Goal: Task Accomplishment & Management: Use online tool/utility

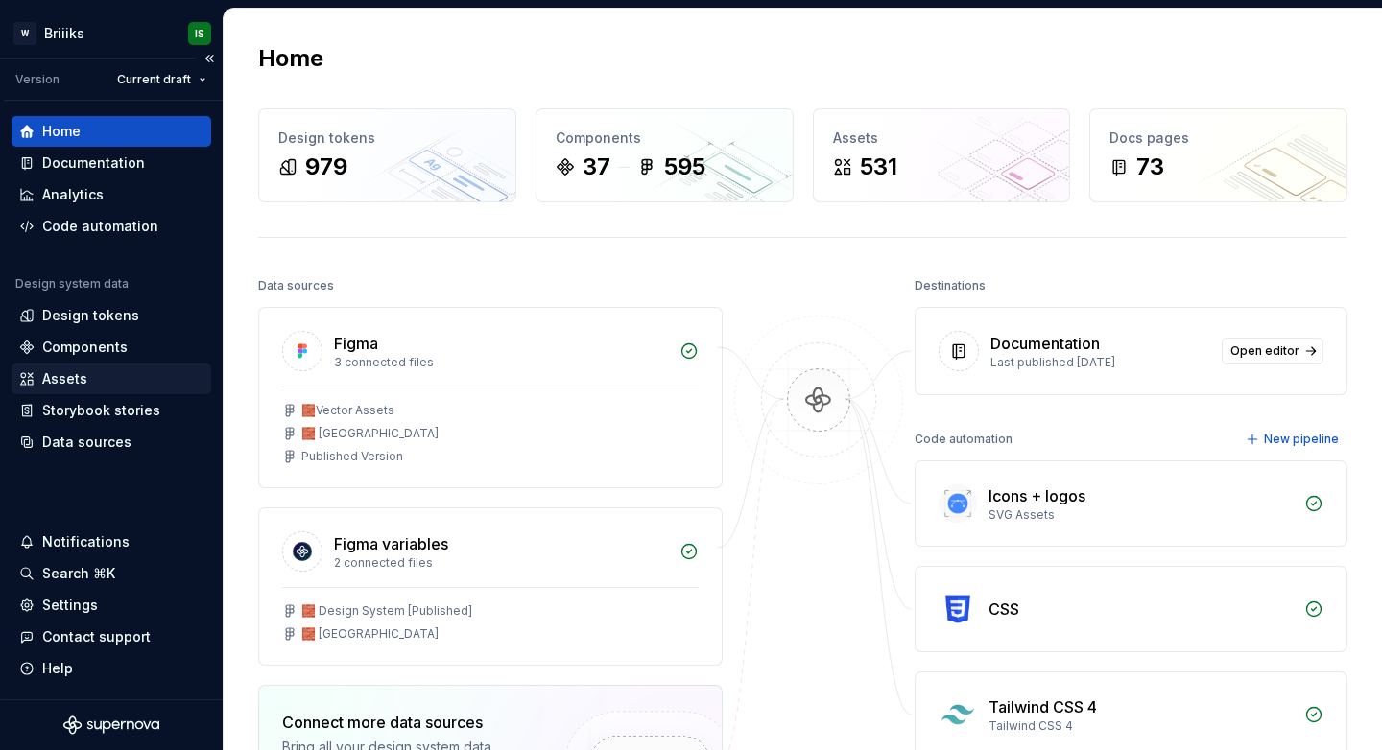
click at [115, 373] on div "Assets" at bounding box center [111, 378] width 184 height 19
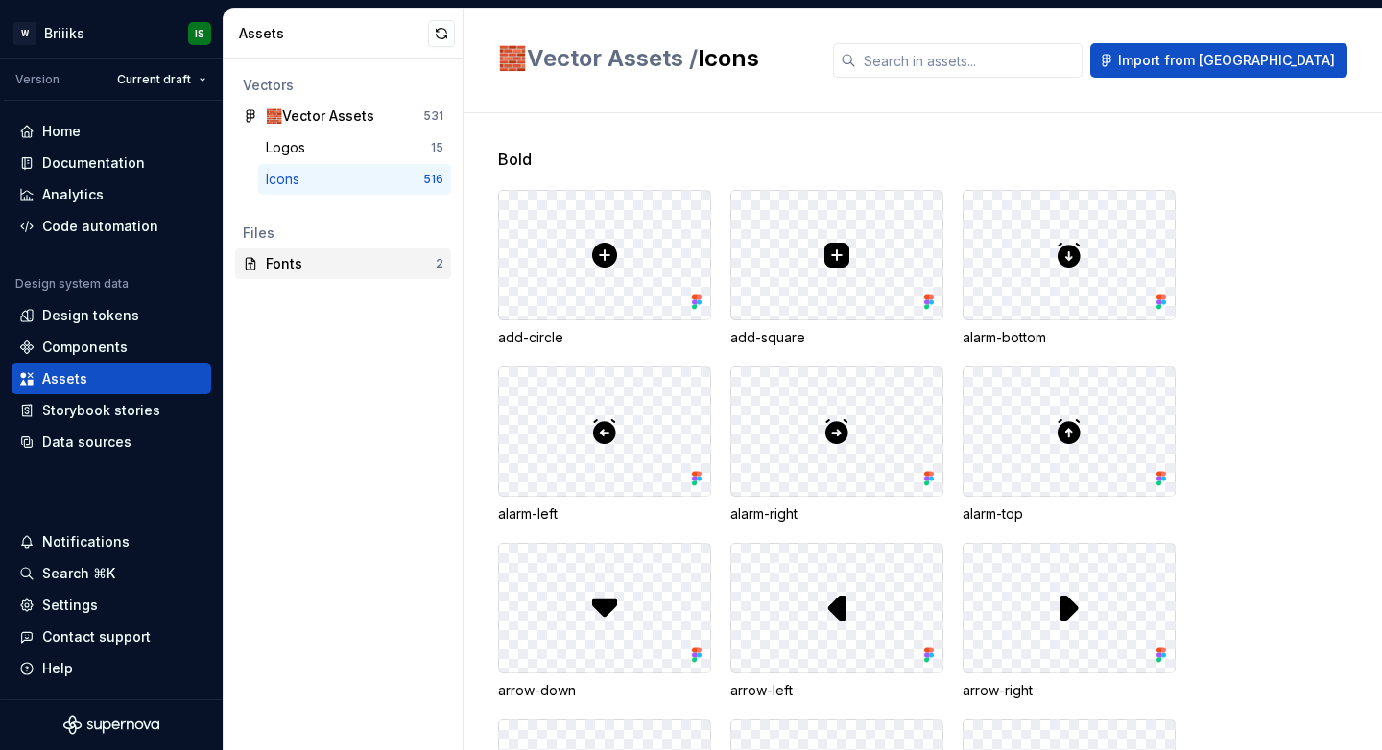
click at [354, 269] on div "Fonts" at bounding box center [351, 263] width 170 height 19
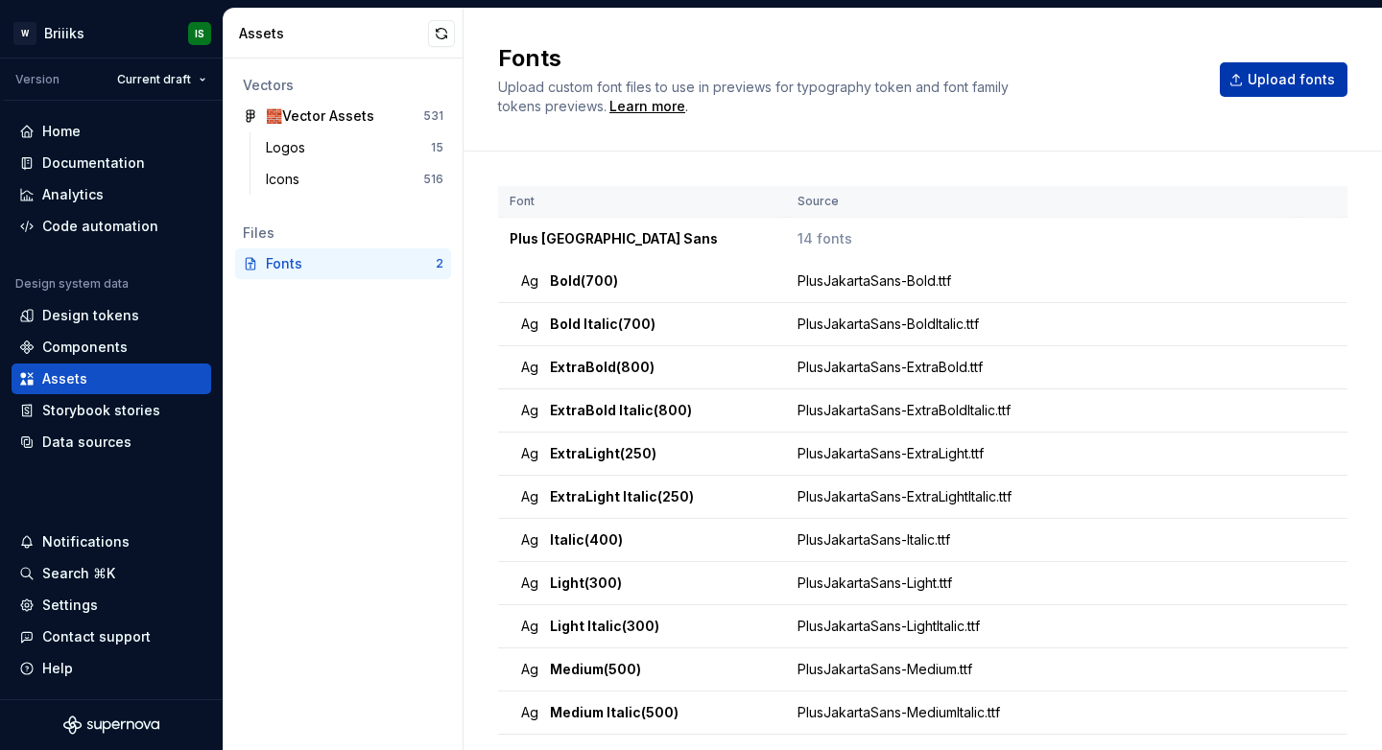
click at [1247, 75] on span "Upload fonts" at bounding box center [1290, 79] width 87 height 19
click at [1255, 65] on button "Upload fonts" at bounding box center [1283, 79] width 128 height 35
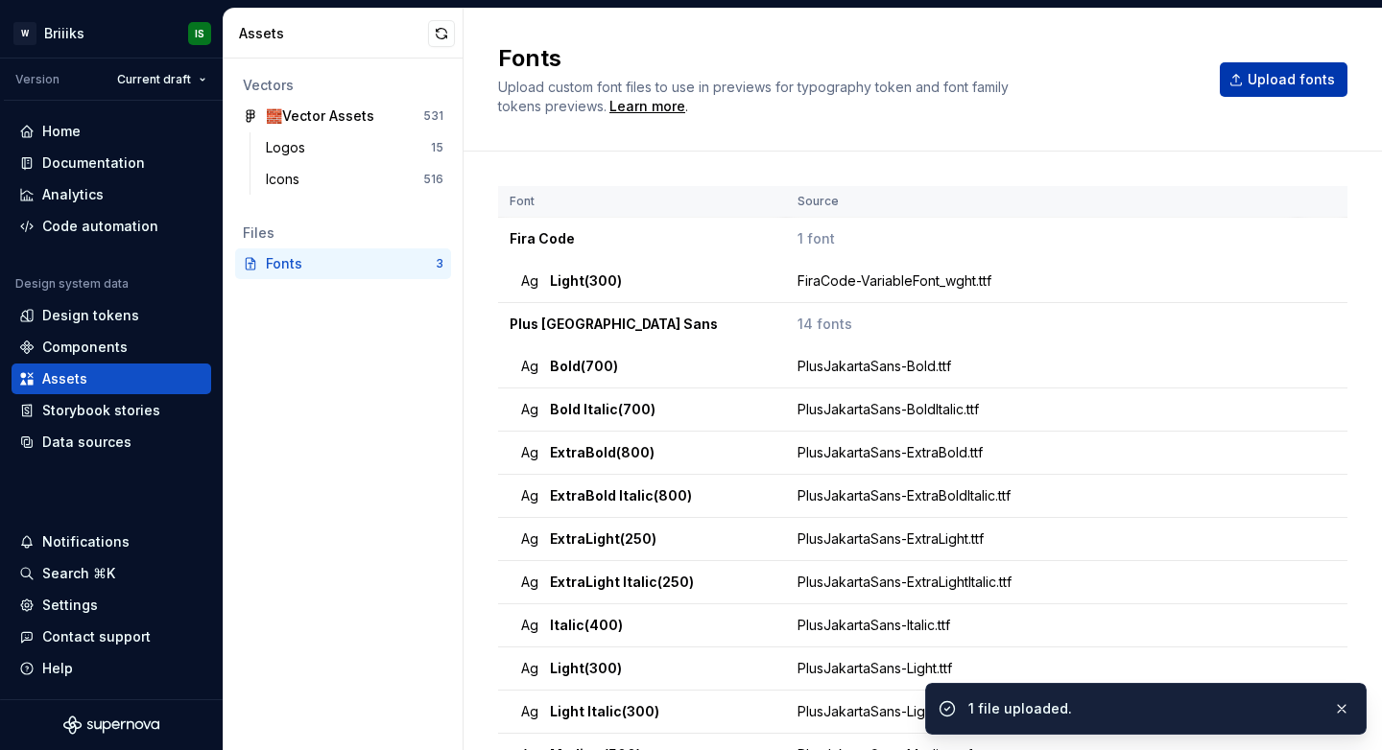
click at [1235, 74] on button "Upload fonts" at bounding box center [1283, 79] width 128 height 35
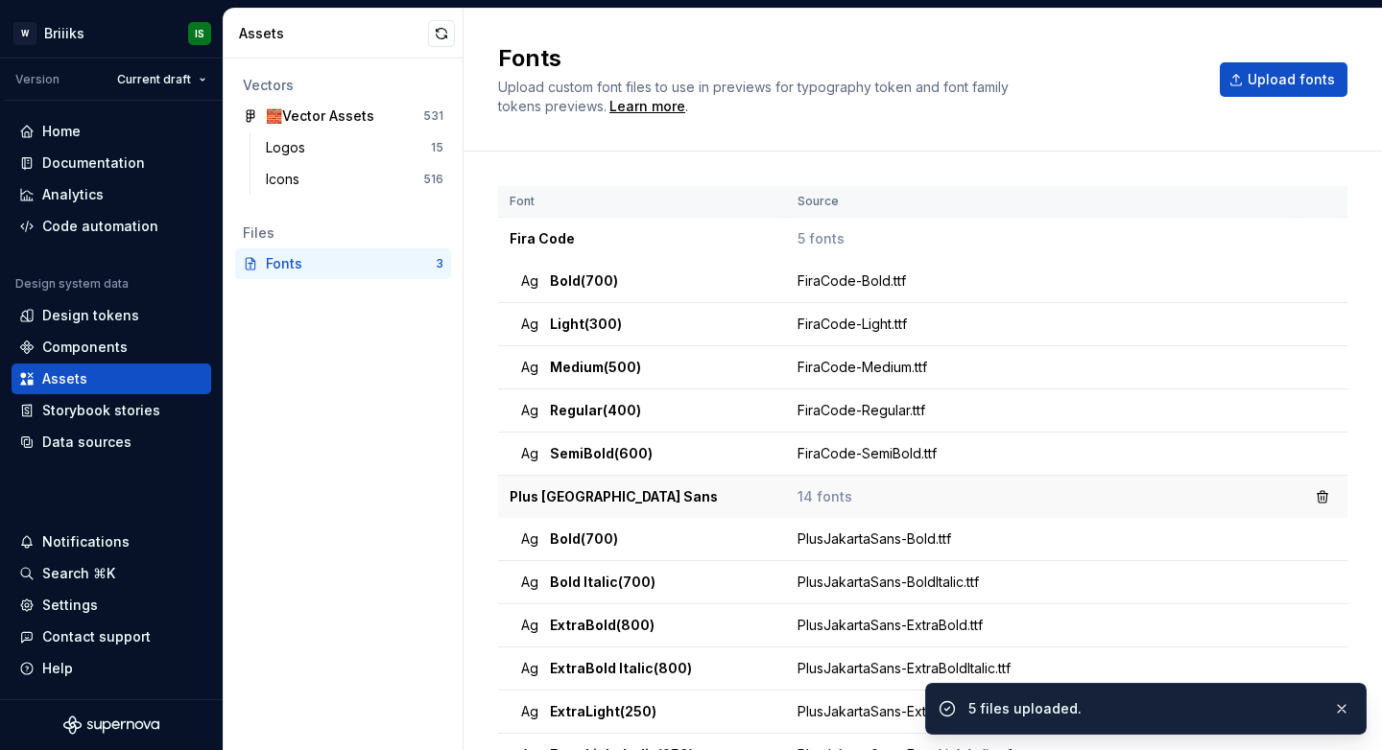
drag, startPoint x: 715, startPoint y: 315, endPoint x: 702, endPoint y: 487, distance: 173.1
click at [702, 487] on tbody "Fira Code 5 fonts Ag Bold (700) FiraCode-Bold.ttf Ag Light (300) FiraCode-Light…" at bounding box center [922, 734] width 849 height 1033
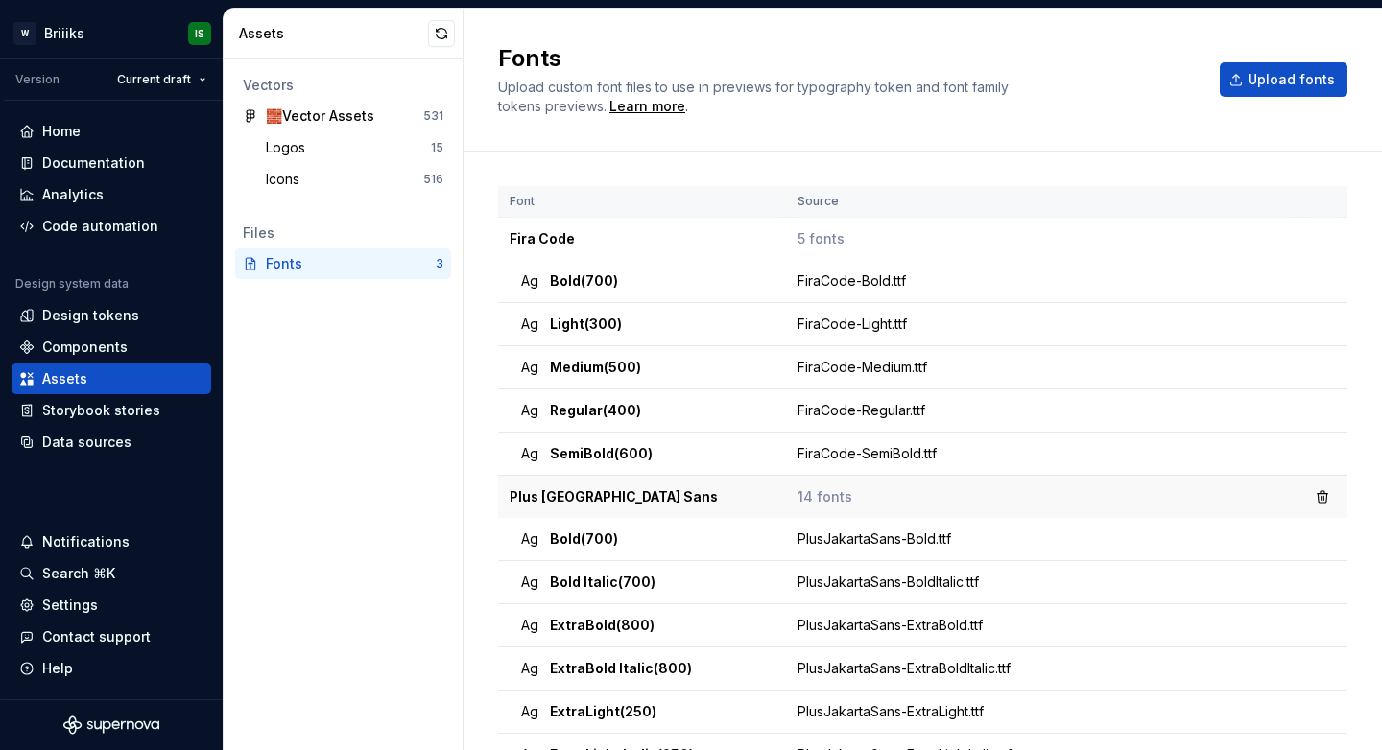
click at [702, 500] on td "Plus [GEOGRAPHIC_DATA] Sans" at bounding box center [642, 497] width 288 height 43
